Goal: Task Accomplishment & Management: Manage account settings

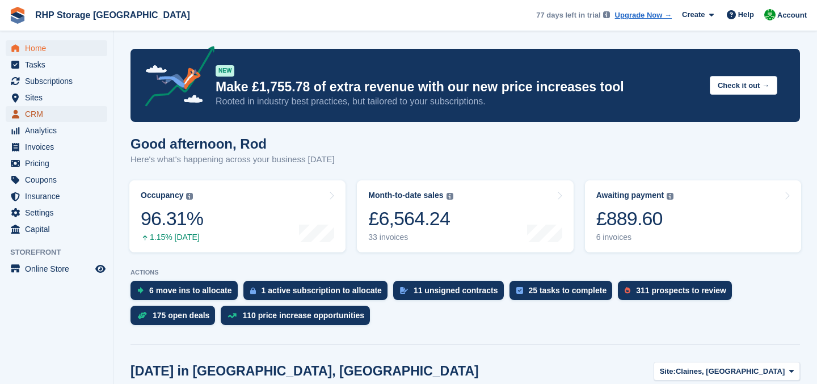
click at [58, 114] on span "CRM" at bounding box center [59, 114] width 68 height 16
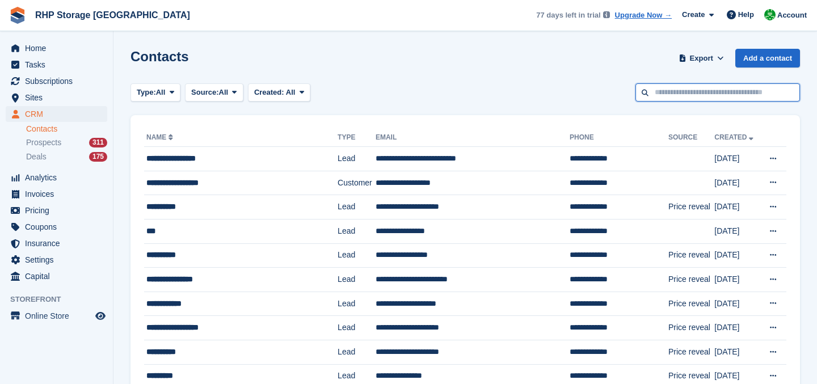
click at [661, 91] on input "text" at bounding box center [717, 92] width 164 height 19
type input "******"
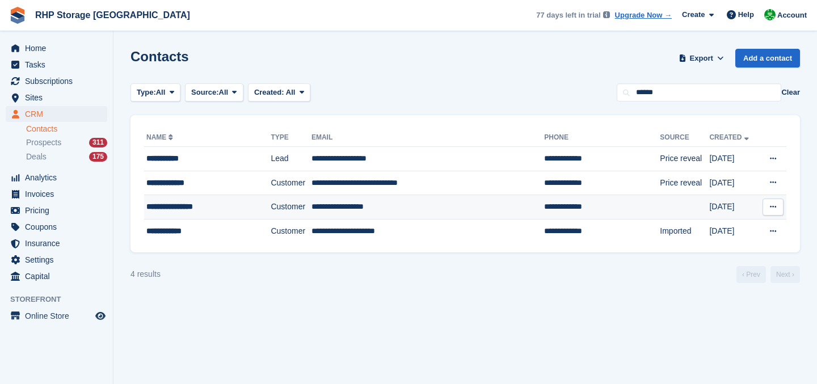
click at [246, 215] on td "**********" at bounding box center [207, 207] width 126 height 24
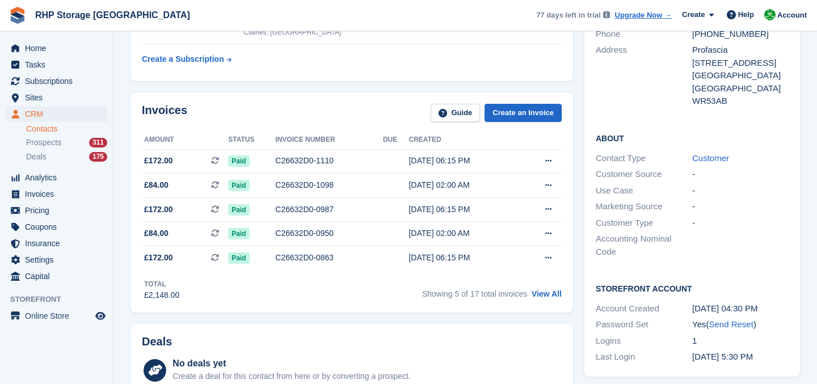
scroll to position [158, 0]
click at [57, 47] on span "Home" at bounding box center [59, 48] width 68 height 16
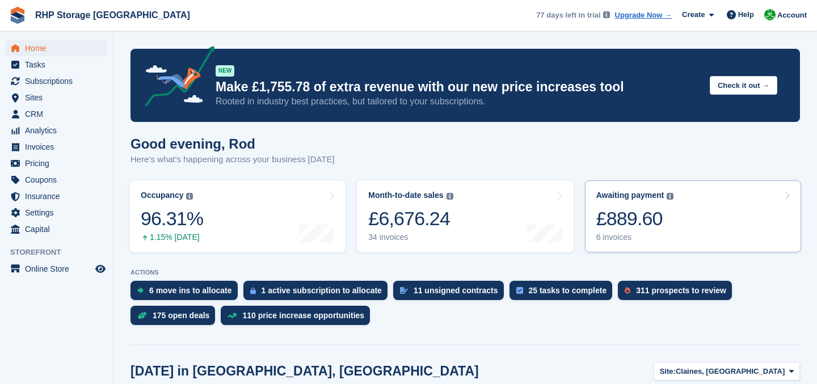
click at [668, 223] on div "£889.60" at bounding box center [635, 218] width 78 height 23
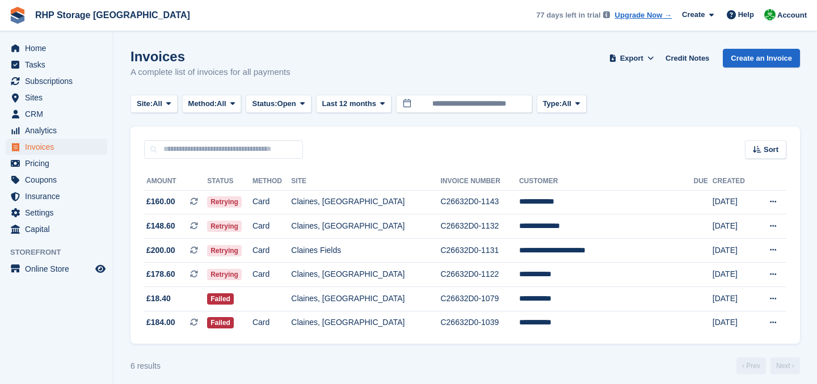
scroll to position [7, 0]
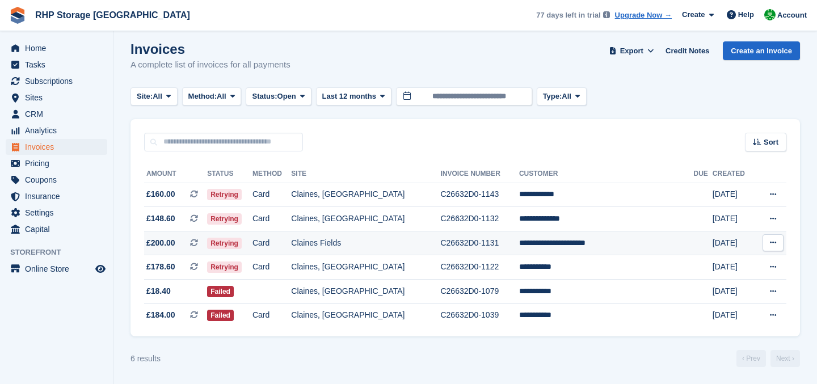
click at [518, 240] on td "C26632D0-1131" at bounding box center [479, 243] width 78 height 24
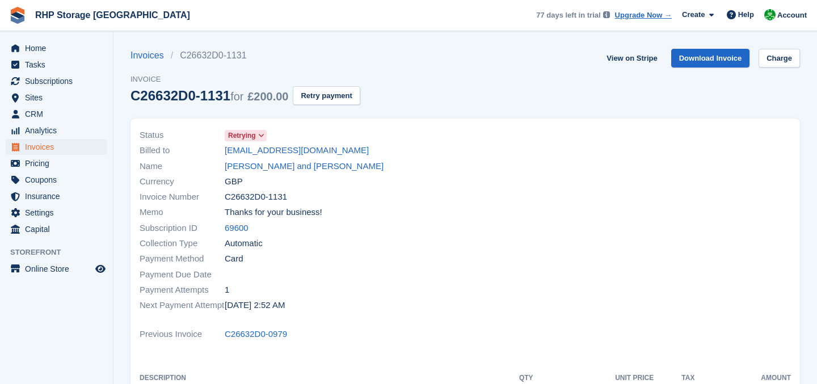
click at [264, 132] on icon at bounding box center [261, 135] width 6 height 7
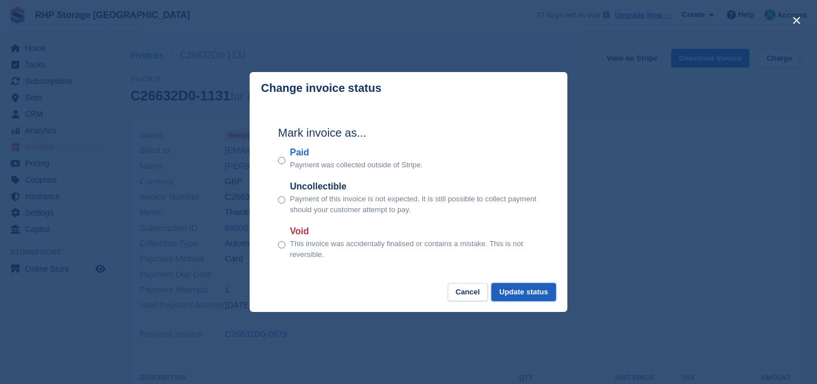
click at [521, 286] on button "Update status" at bounding box center [523, 292] width 65 height 19
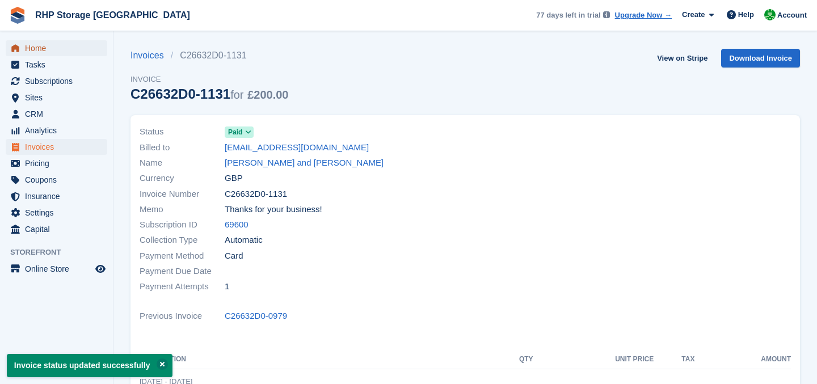
click at [67, 49] on span "Home" at bounding box center [59, 48] width 68 height 16
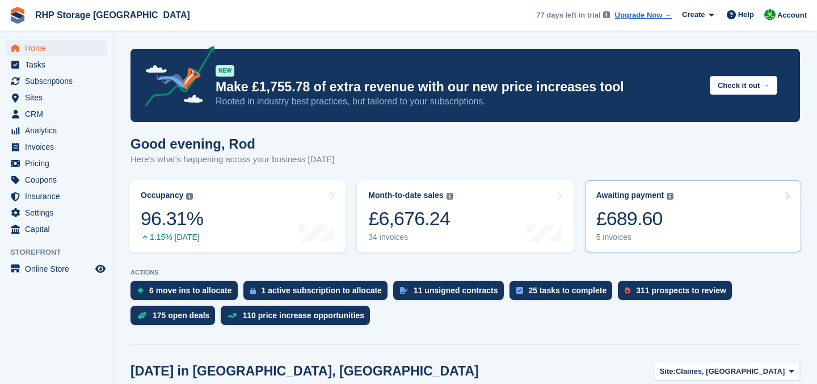
click at [617, 208] on div "£689.60" at bounding box center [635, 218] width 78 height 23
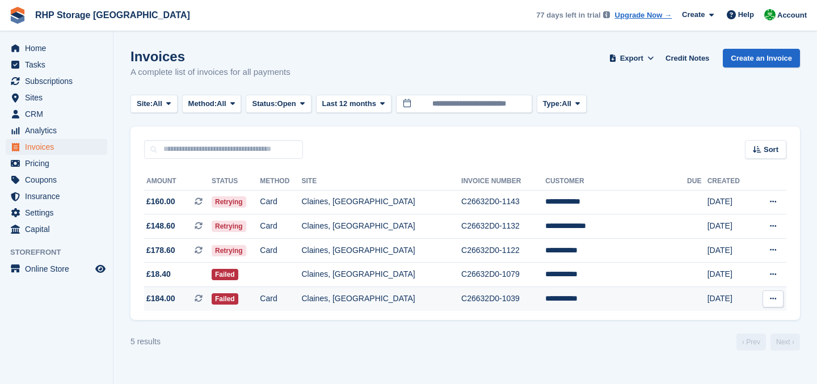
click at [442, 290] on td "Claines, [GEOGRAPHIC_DATA]" at bounding box center [382, 299] width 160 height 24
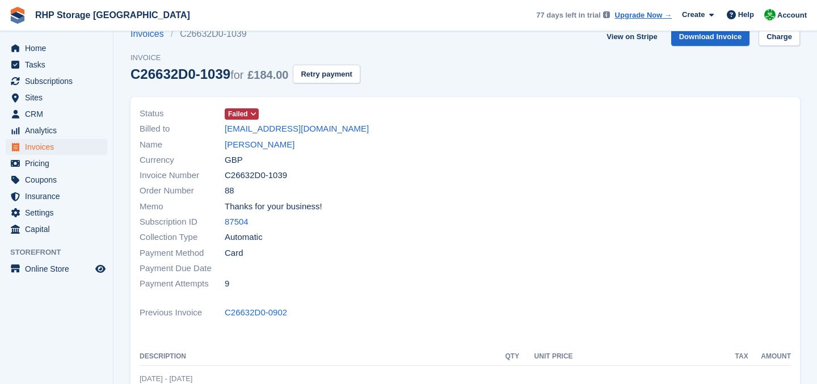
scroll to position [1, 0]
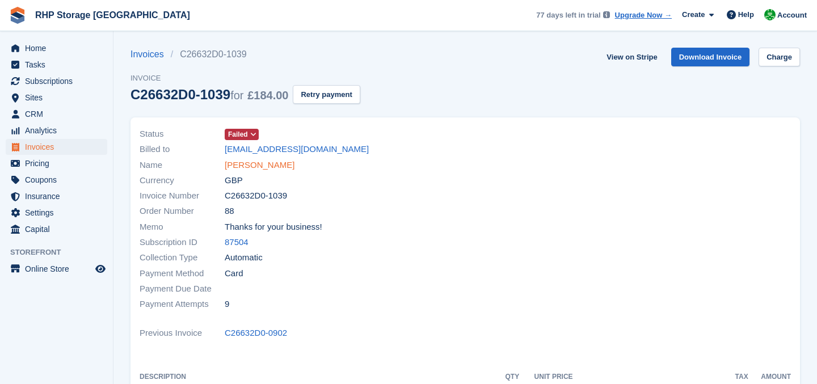
click at [267, 163] on link "[PERSON_NAME]" at bounding box center [260, 165] width 70 height 13
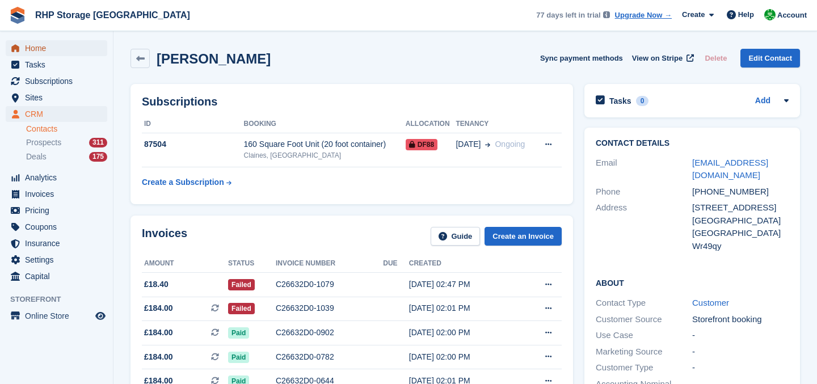
click at [44, 51] on span "Home" at bounding box center [59, 48] width 68 height 16
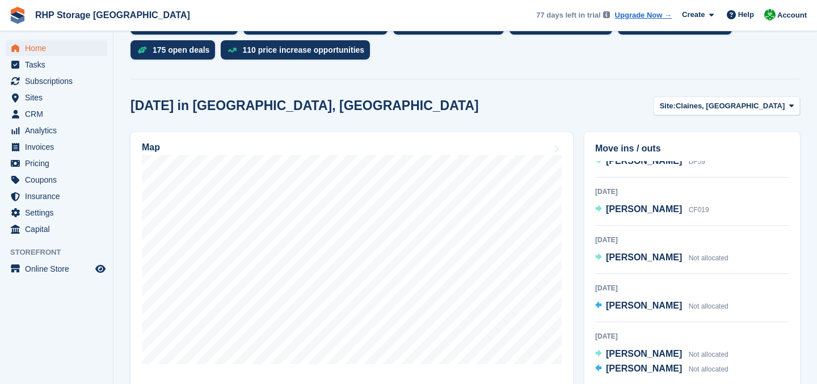
scroll to position [302, 0]
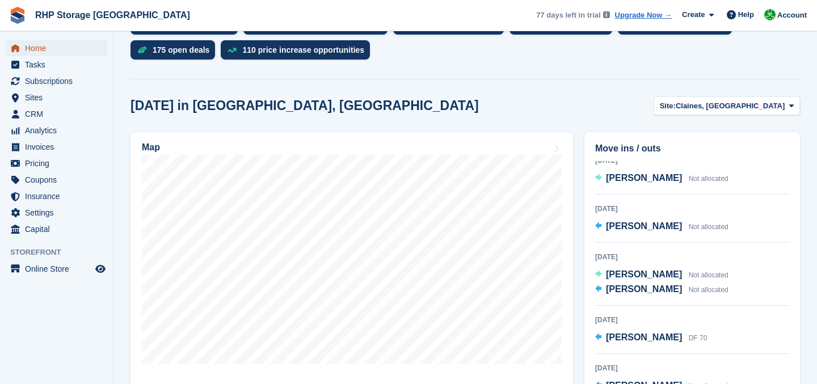
click at [37, 50] on span "Home" at bounding box center [59, 48] width 68 height 16
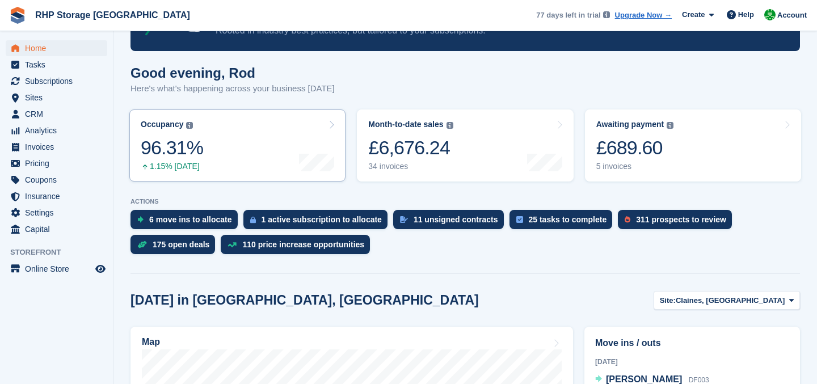
scroll to position [70, 0]
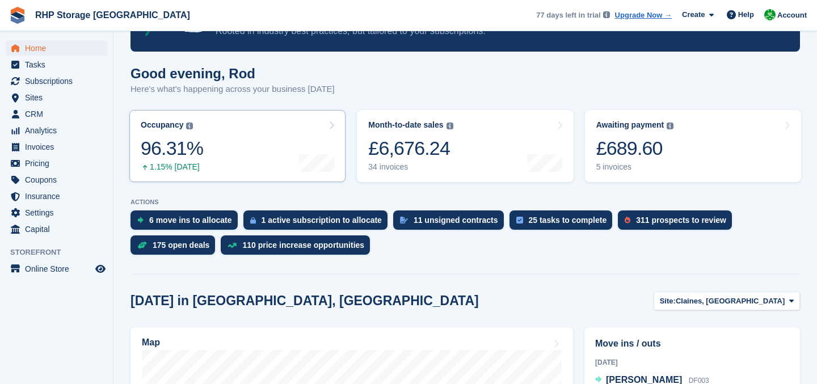
click at [229, 142] on link "Occupancy The percentage of all currently allocated units in terms of area. Inc…" at bounding box center [237, 146] width 216 height 72
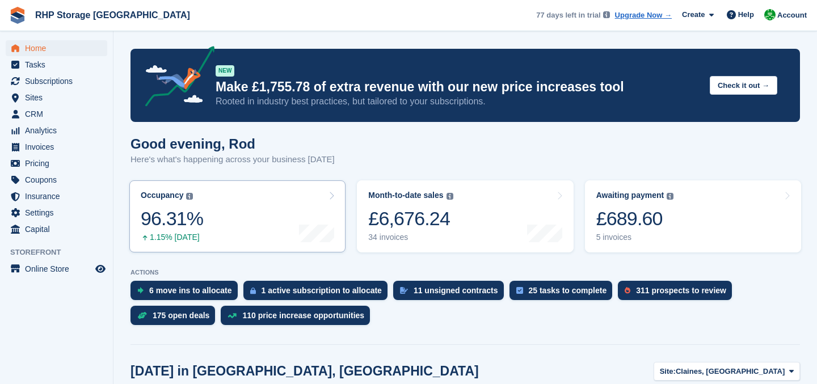
scroll to position [70, 0]
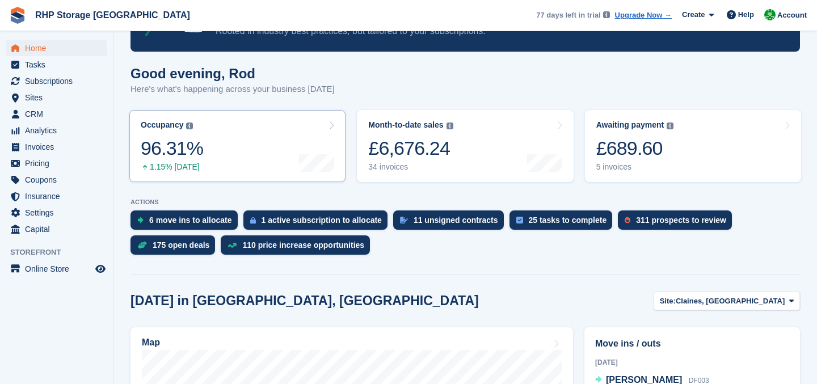
click at [328, 124] on icon at bounding box center [331, 125] width 6 height 9
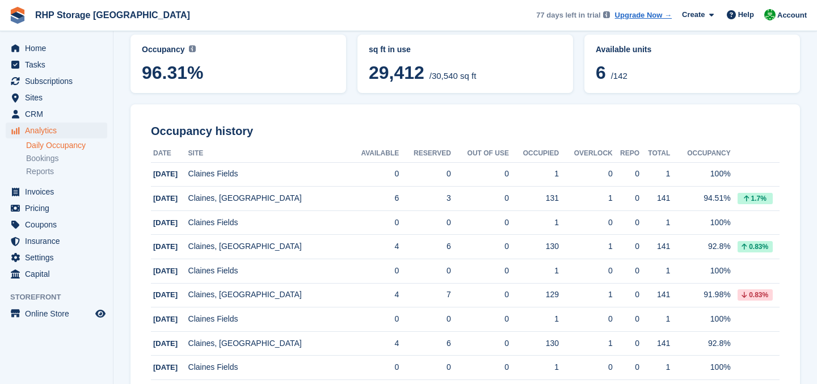
scroll to position [97, 0]
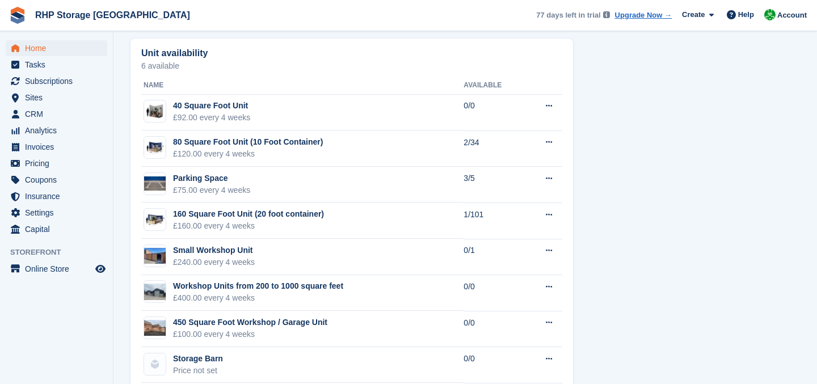
scroll to position [669, 0]
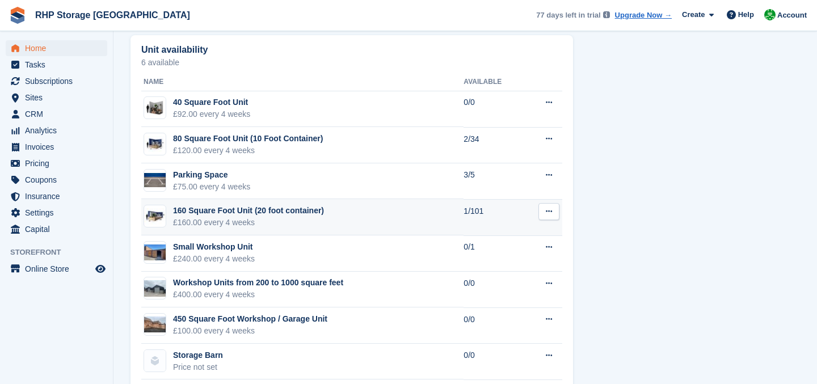
click at [298, 214] on div "160 Square Foot Unit (20 foot container)" at bounding box center [248, 211] width 151 height 12
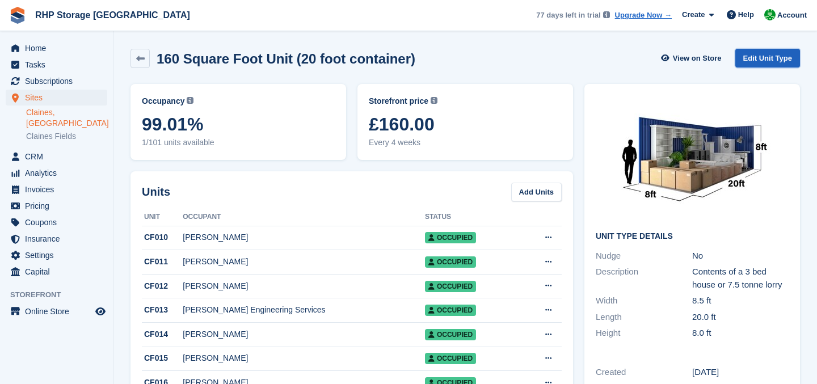
click at [765, 58] on link "Edit Unit Type" at bounding box center [767, 58] width 65 height 19
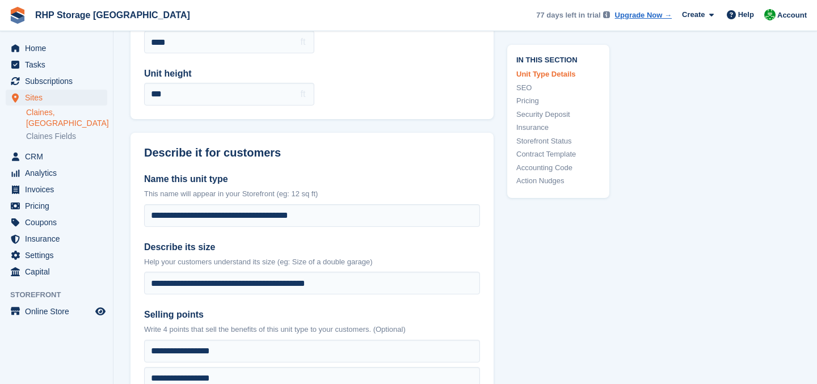
scroll to position [217, 0]
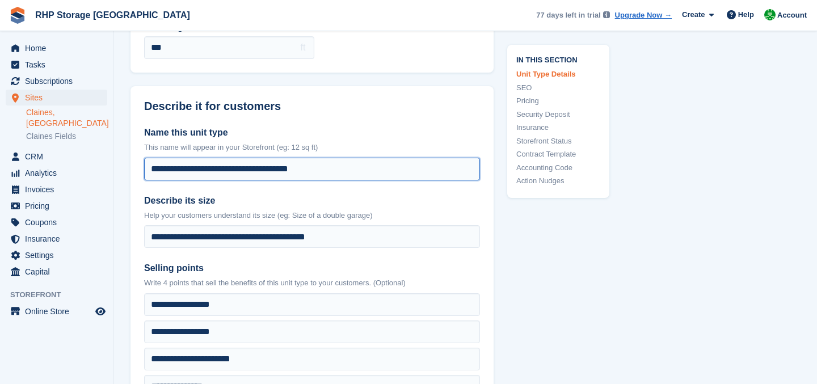
click at [263, 168] on input "**********" at bounding box center [312, 169] width 336 height 23
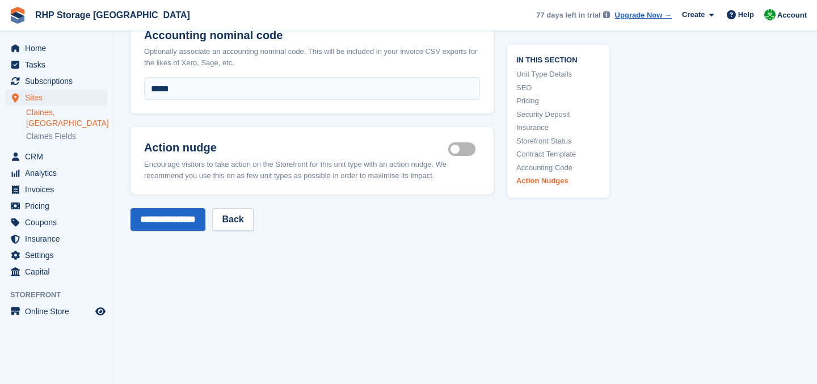
scroll to position [2310, 0]
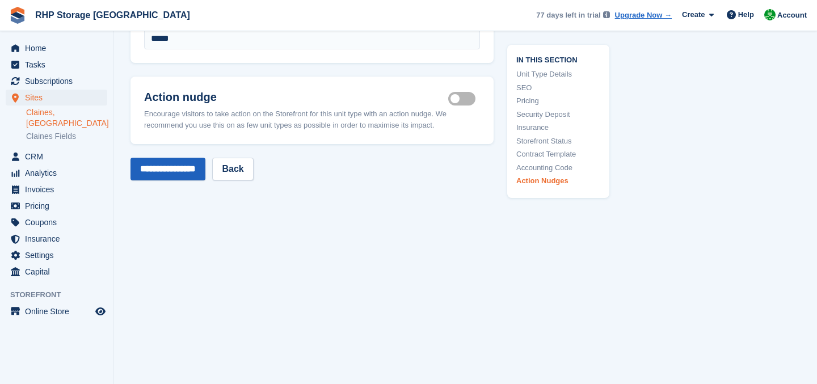
type input "**********"
click at [182, 158] on input "**********" at bounding box center [167, 169] width 75 height 23
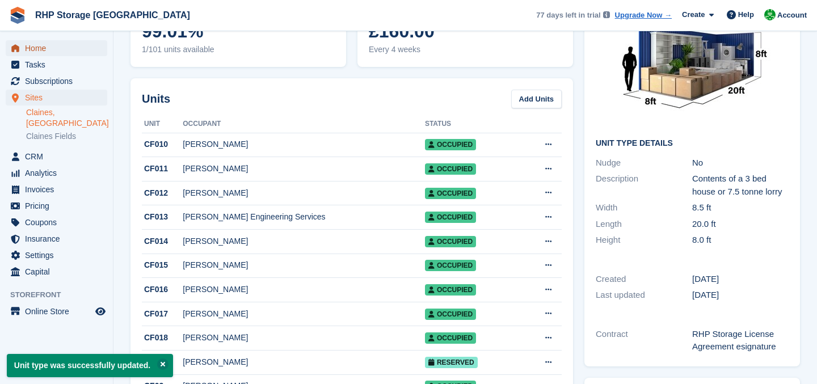
click at [47, 44] on span "Home" at bounding box center [59, 48] width 68 height 16
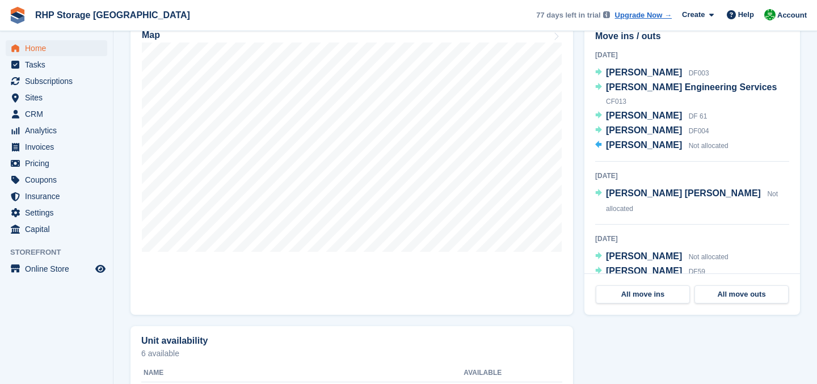
scroll to position [377, 0]
click at [69, 222] on span "Capital" at bounding box center [59, 229] width 68 height 16
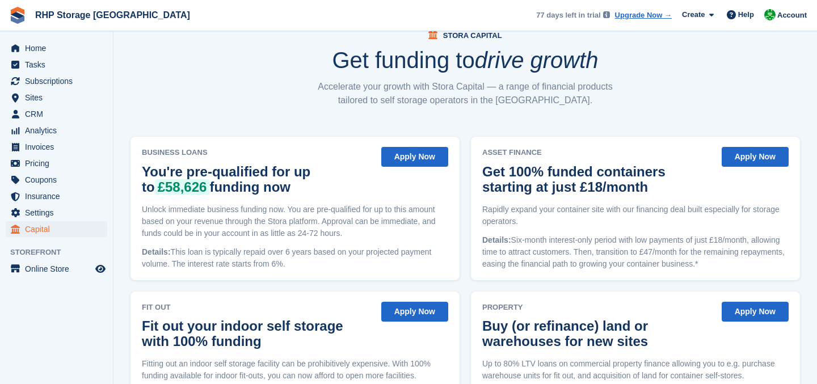
scroll to position [33, 0]
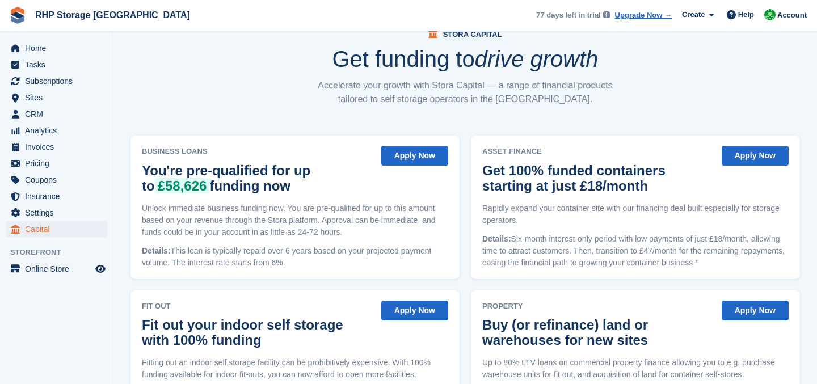
click at [243, 164] on h2 "You're pre-qualified for up to £58,626 funding now" at bounding box center [255, 178] width 227 height 31
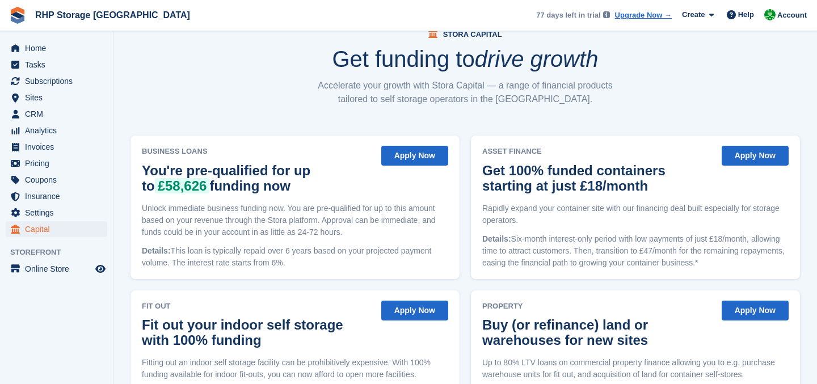
click at [243, 164] on h2 "You're pre-qualified for up to £58,626 funding now" at bounding box center [255, 178] width 227 height 31
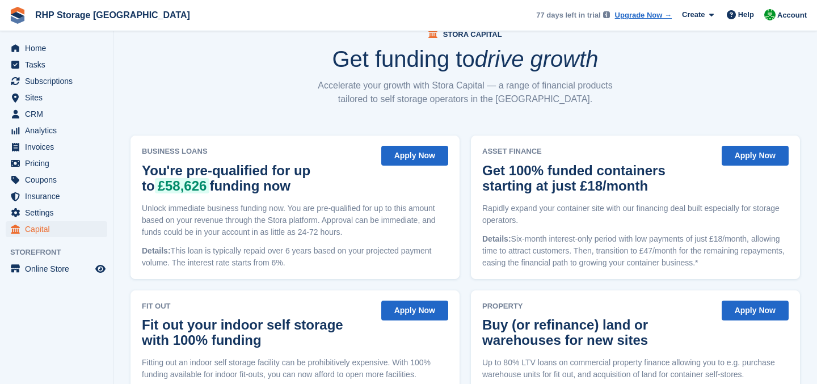
click at [243, 164] on h2 "You're pre-qualified for up to £58,626 funding now" at bounding box center [255, 178] width 227 height 31
click at [255, 192] on h2 "You're pre-qualified for up to £58,626 funding now" at bounding box center [255, 178] width 227 height 31
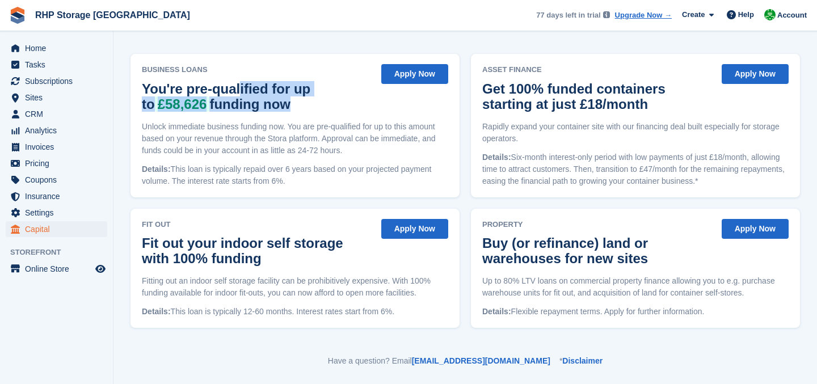
scroll to position [124, 0]
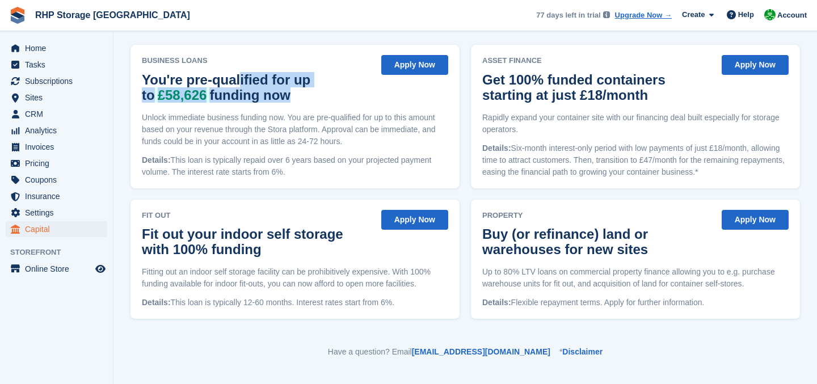
click at [741, 215] on button "Apply Now" at bounding box center [754, 220] width 67 height 20
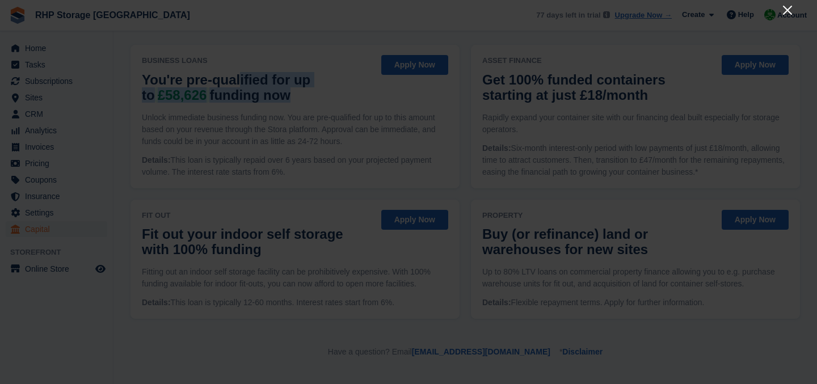
click at [788, 5] on icon "Close" at bounding box center [787, 10] width 14 height 14
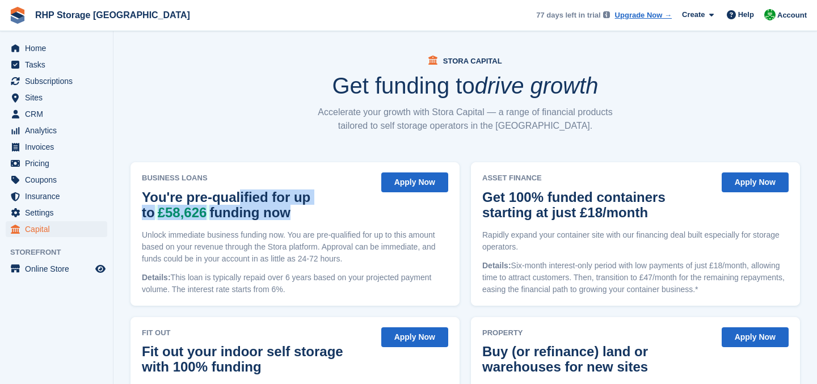
scroll to position [0, 0]
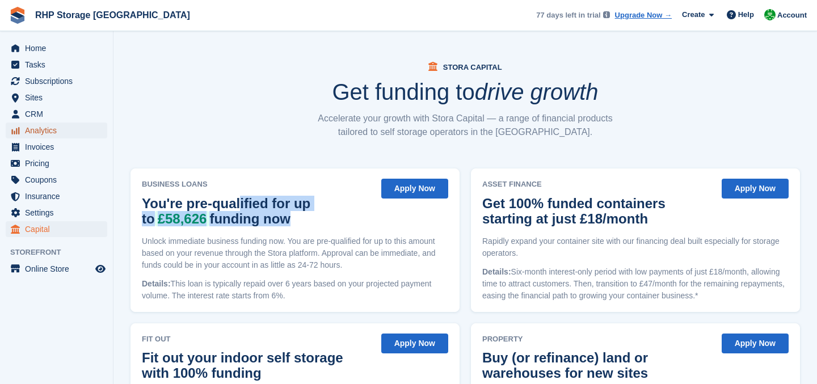
click at [44, 124] on span "Analytics" at bounding box center [59, 130] width 68 height 16
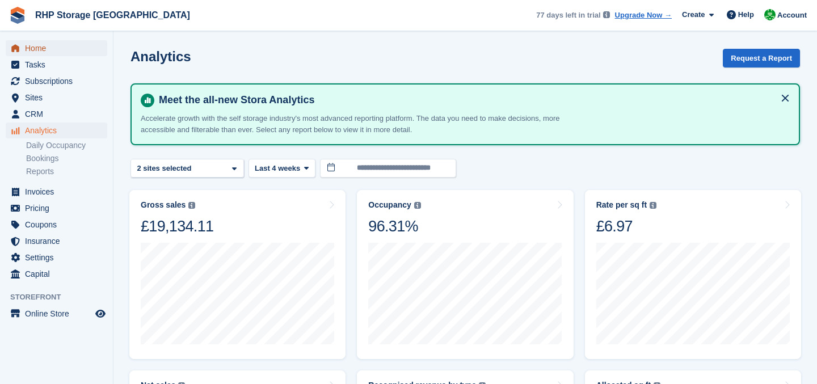
click at [60, 46] on span "Home" at bounding box center [59, 48] width 68 height 16
